Goal: Information Seeking & Learning: Learn about a topic

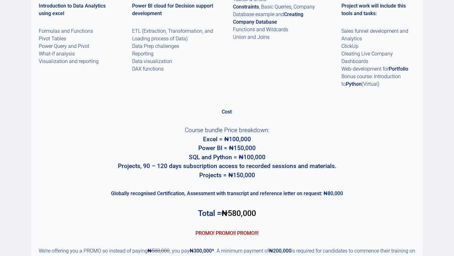
scroll to position [354, 0]
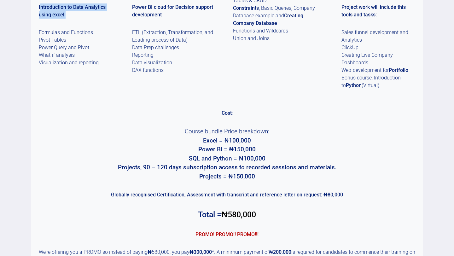
drag, startPoint x: 40, startPoint y: 7, endPoint x: 91, endPoint y: 21, distance: 52.7
click at [91, 21] on div "Introduction to Data Analytics using excel Formulas and Functions Pivot Tables …" at bounding box center [75, 19] width 89 height 140
click at [40, 4] on strong "Introduction to Data Analytics using excel" at bounding box center [72, 11] width 67 height 14
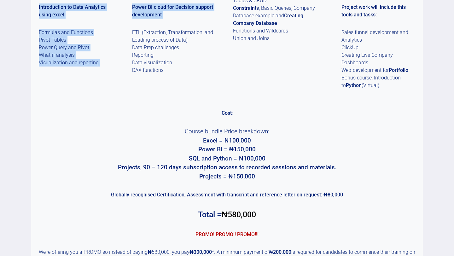
drag, startPoint x: 38, startPoint y: 6, endPoint x: 132, endPoint y: 26, distance: 95.8
click at [132, 26] on div "Introduction to Data Analytics using excel Formulas and Functions Pivot Tables …" at bounding box center [227, 19] width 392 height 140
click at [132, 28] on div "Introduction to Data Analytics using excel Formulas and Functions Pivot Tables …" at bounding box center [227, 19] width 392 height 140
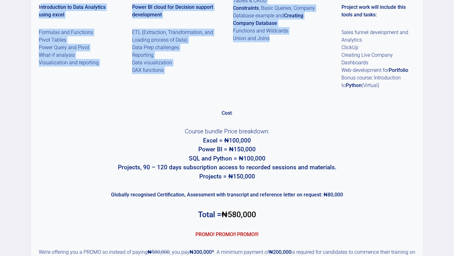
drag, startPoint x: 40, startPoint y: 8, endPoint x: 320, endPoint y: 60, distance: 284.9
click at [320, 60] on div "Introduction to Data Analytics using excel Formulas and Functions Pivot Tables …" at bounding box center [227, 19] width 392 height 140
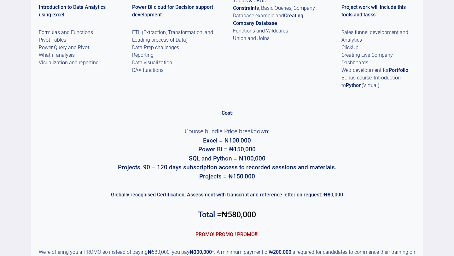
click at [85, 49] on p "Formulas and Functions Pivot Tables Power Query and Pivot What-if analysis Visu…" at bounding box center [75, 48] width 89 height 38
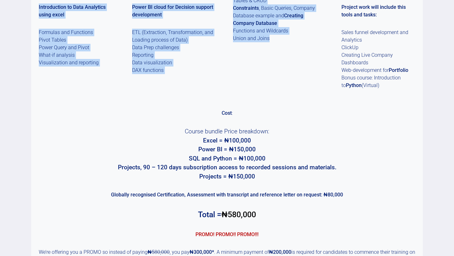
drag, startPoint x: 38, startPoint y: 7, endPoint x: 314, endPoint y: 39, distance: 277.9
click at [314, 39] on div "Introduction to Data Analytics using excel Formulas and Functions Pivot Tables …" at bounding box center [227, 19] width 392 height 140
click at [260, 21] on strong "Creating Company Database" at bounding box center [268, 20] width 70 height 14
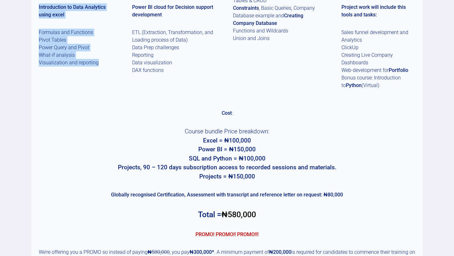
drag, startPoint x: 38, startPoint y: 6, endPoint x: 94, endPoint y: 71, distance: 85.7
click at [94, 71] on div "Introduction to Data Analytics using excel Formulas and Functions Pivot Tables …" at bounding box center [75, 19] width 89 height 140
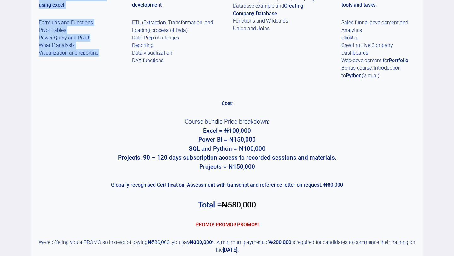
scroll to position [366, 0]
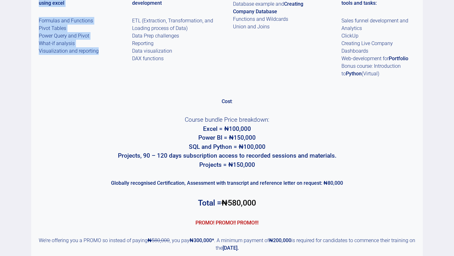
copy div "Introduction to Data Analytics using excel Formulas and Functions Pivot Tables …"
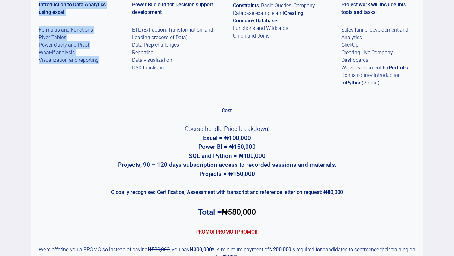
scroll to position [356, 0]
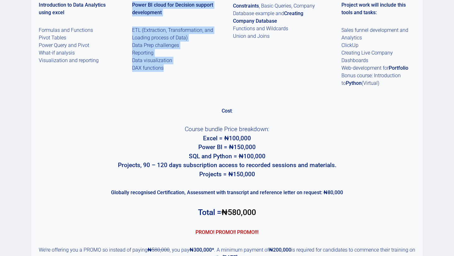
drag, startPoint x: 133, startPoint y: 6, endPoint x: 198, endPoint y: 72, distance: 91.9
click at [198, 72] on div "Introduction to Data Analytics using excel Formulas and Functions Pivot Tables …" at bounding box center [227, 17] width 392 height 140
copy div "Power BI cloud for Decision support development ETL (Extraction, Transformation…"
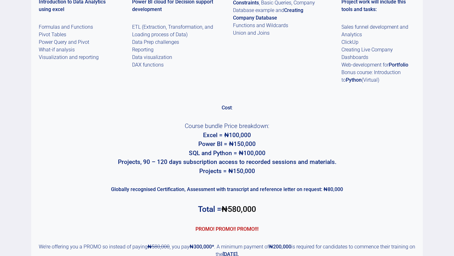
click at [237, 13] on p "Introduction: Database, Tables & Keys, Creating Tables & CRUD Constraints , Bas…" at bounding box center [277, 6] width 89 height 61
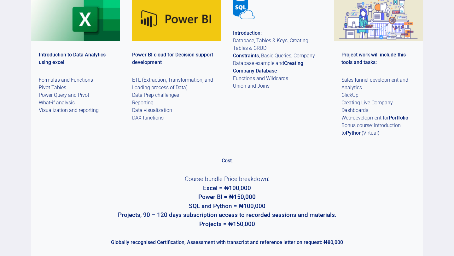
scroll to position [304, 0]
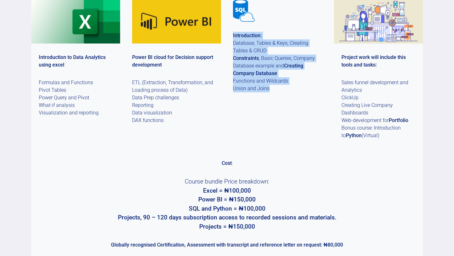
drag, startPoint x: 233, startPoint y: 37, endPoint x: 285, endPoint y: 107, distance: 87.5
click at [285, 107] on div "Introduction: Database, Tables & Keys, Creating Tables & CRUD Constraints , Bas…" at bounding box center [277, 69] width 89 height 140
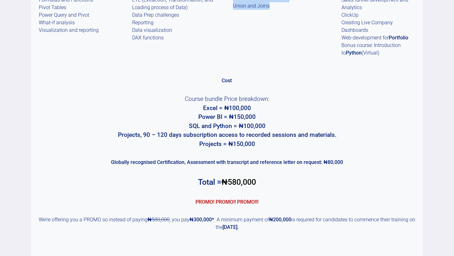
scroll to position [399, 0]
